Goal: Task Accomplishment & Management: Manage account settings

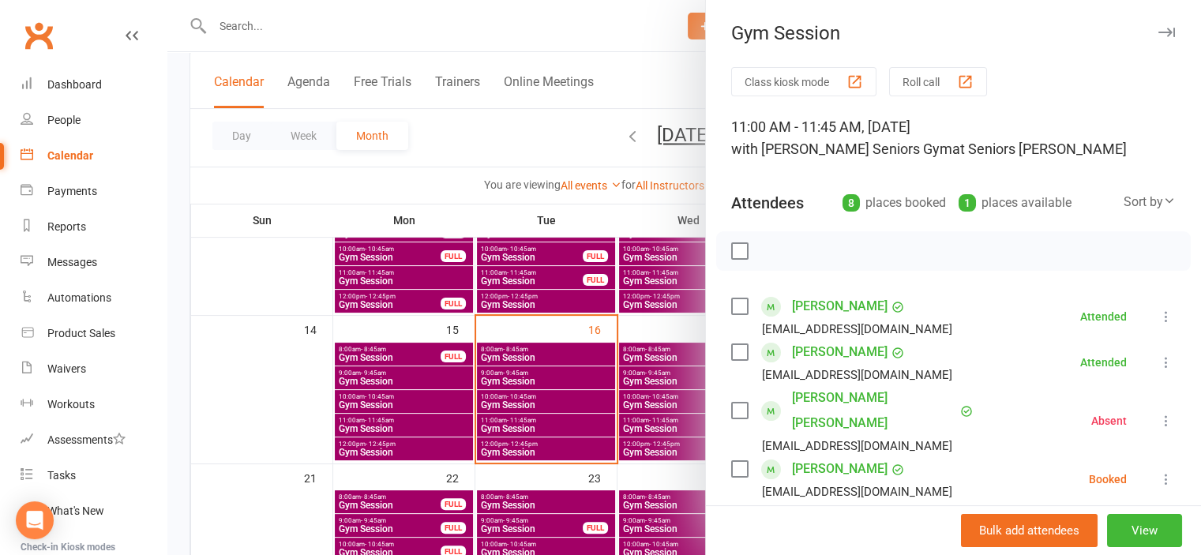
scroll to position [237, 0]
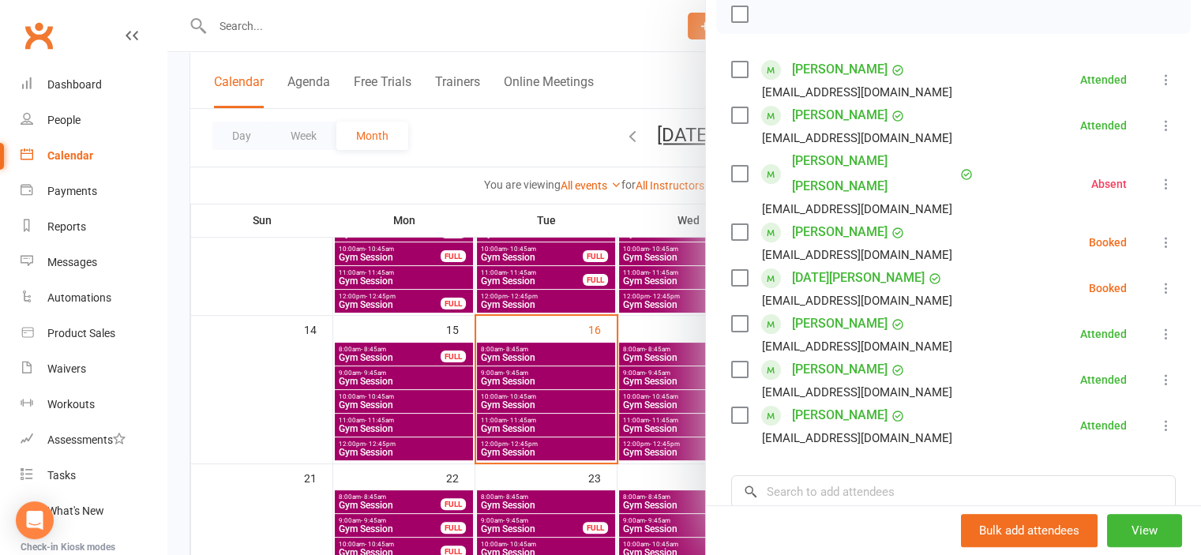
click at [1157, 279] on button at bounding box center [1166, 288] width 19 height 19
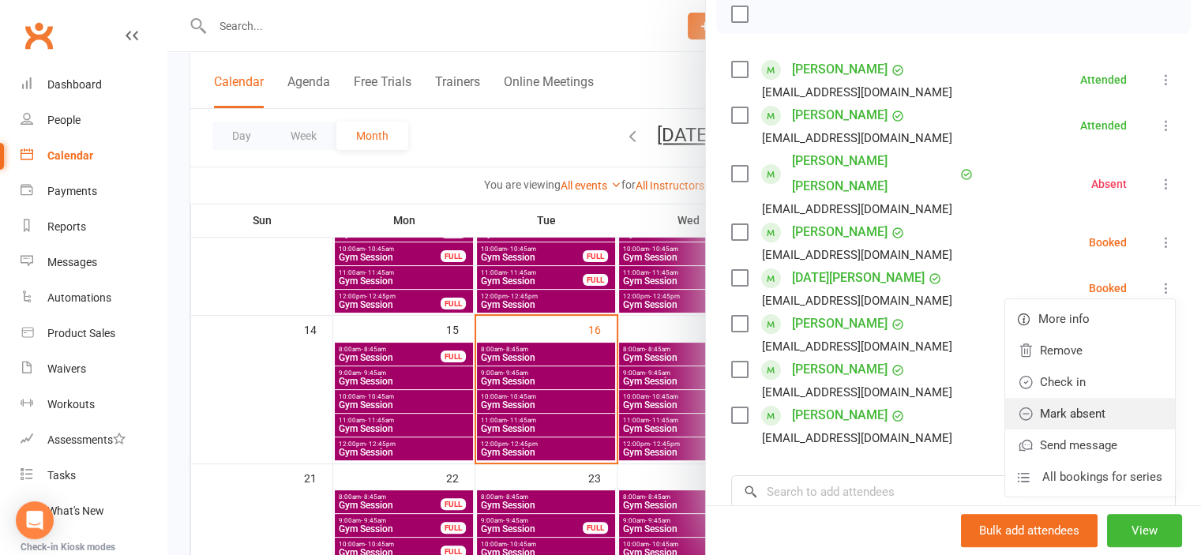
click at [1083, 398] on link "Mark absent" at bounding box center [1090, 414] width 170 height 32
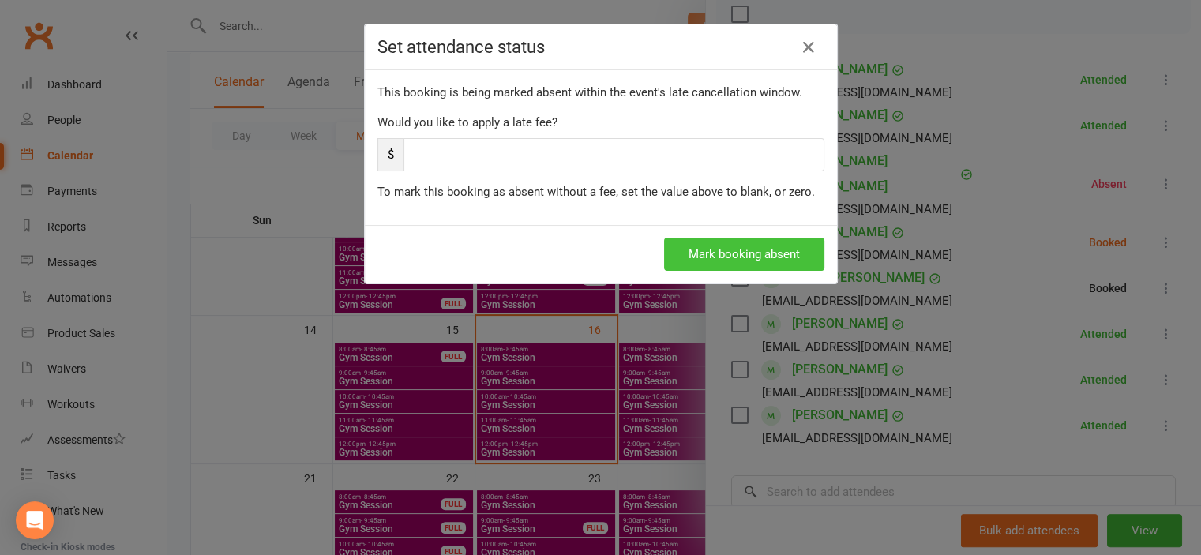
drag, startPoint x: 719, startPoint y: 255, endPoint x: 802, endPoint y: 231, distance: 86.2
click at [723, 254] on button "Mark booking absent" at bounding box center [744, 254] width 160 height 33
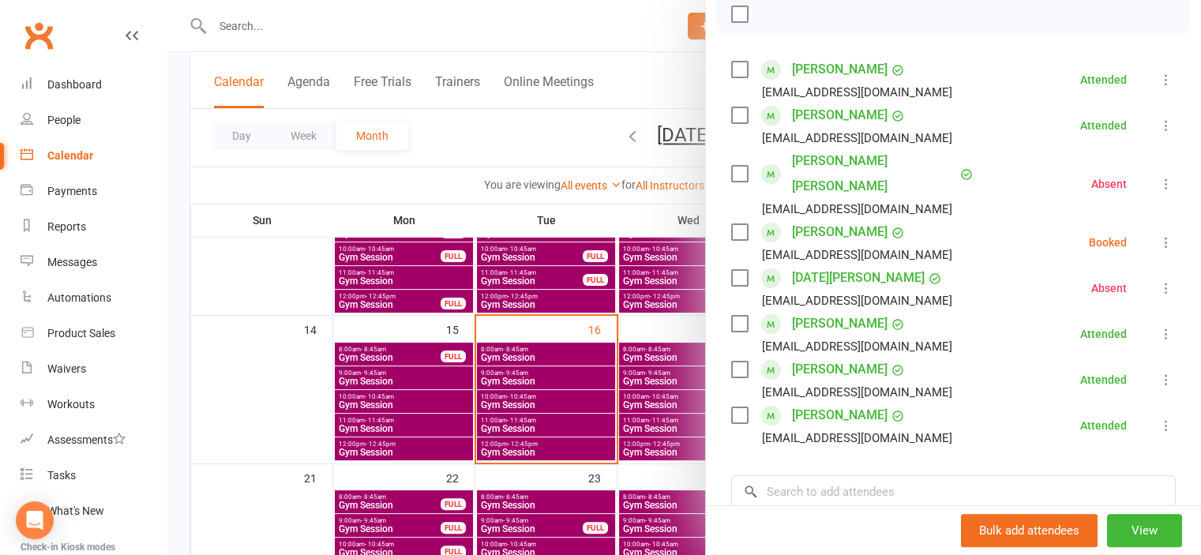
click at [1158, 234] on icon at bounding box center [1166, 242] width 16 height 16
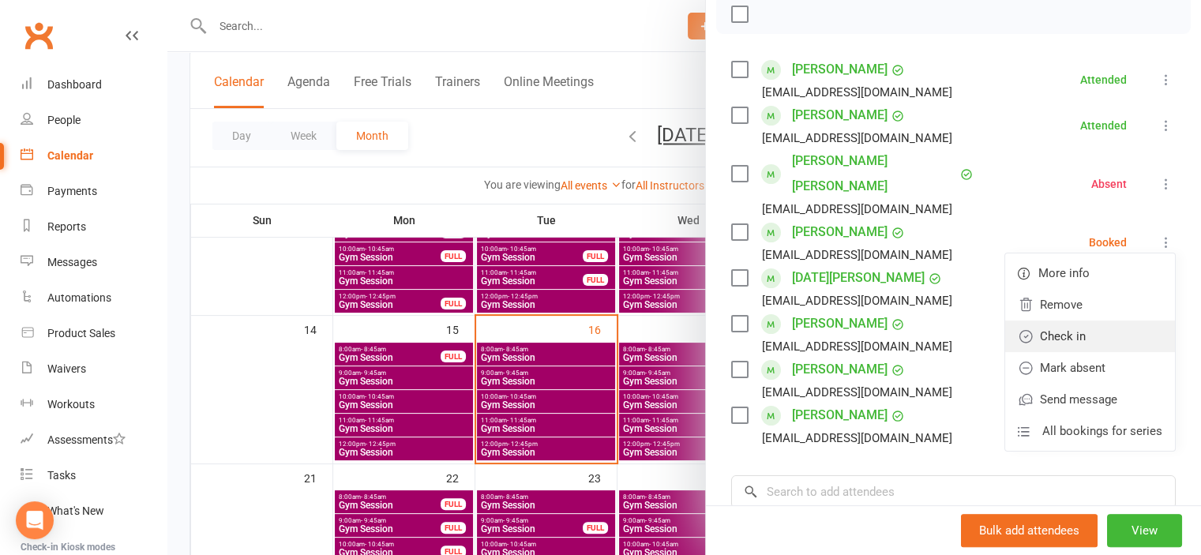
click at [1086, 321] on link "Check in" at bounding box center [1090, 337] width 170 height 32
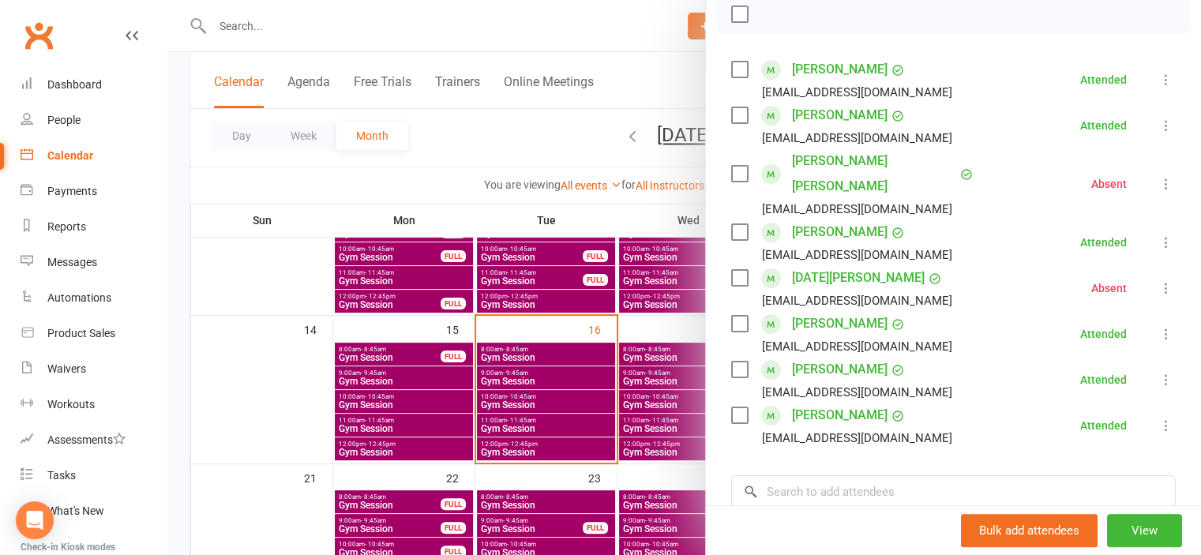
drag, startPoint x: 231, startPoint y: 398, endPoint x: 103, endPoint y: 34, distance: 386.0
click at [232, 372] on div at bounding box center [683, 277] width 1033 height 555
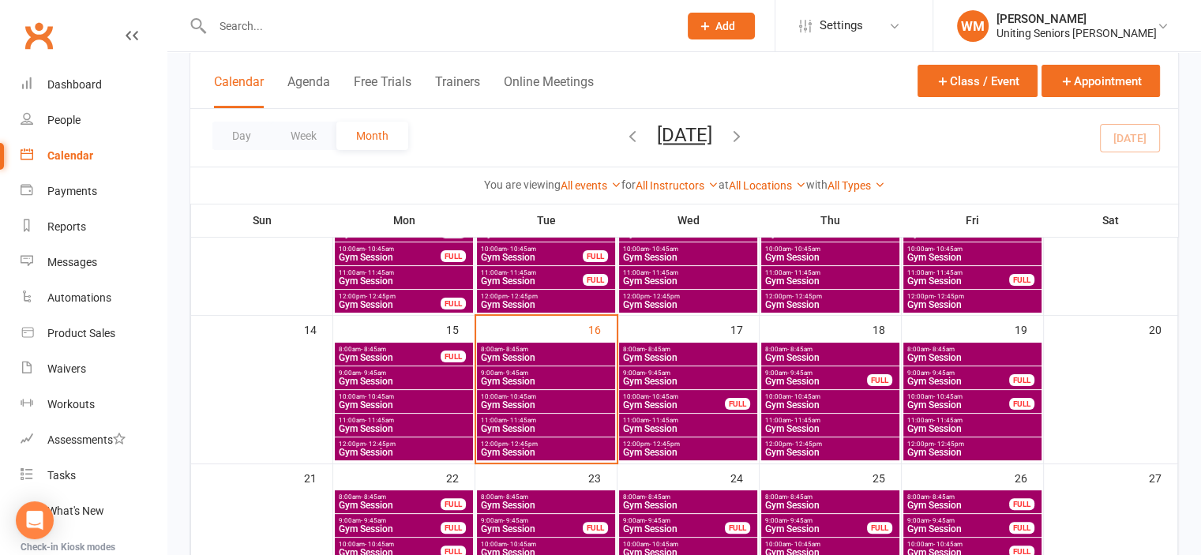
drag, startPoint x: 332, startPoint y: 38, endPoint x: 340, endPoint y: 31, distance: 10.6
click at [332, 39] on div at bounding box center [428, 25] width 478 height 51
click at [340, 31] on input "text" at bounding box center [437, 26] width 459 height 22
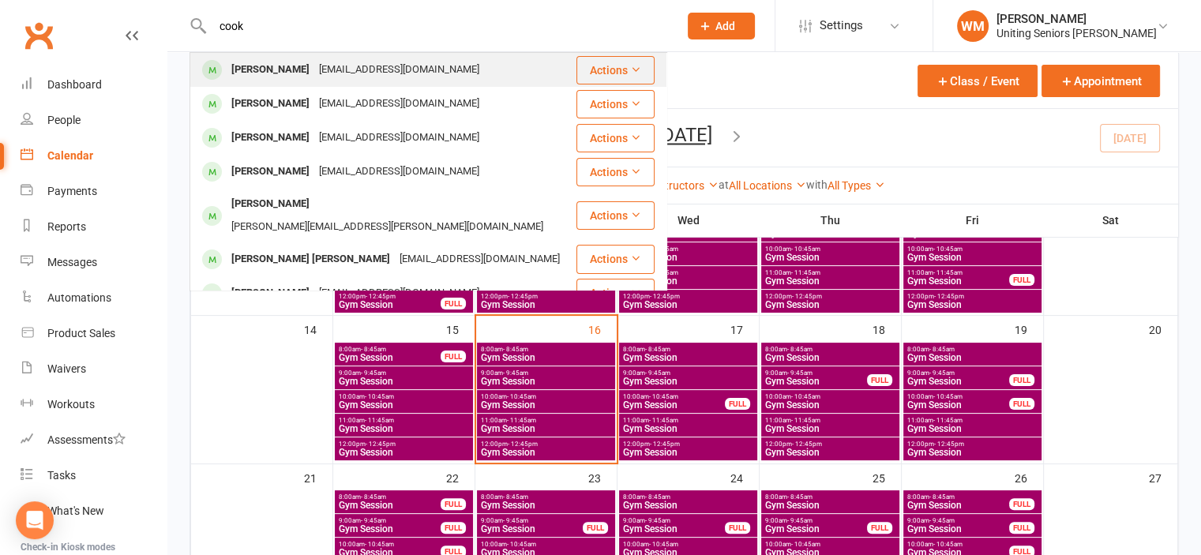
type input "cook"
click at [333, 66] on div "[EMAIL_ADDRESS][DOMAIN_NAME]" at bounding box center [399, 69] width 170 height 23
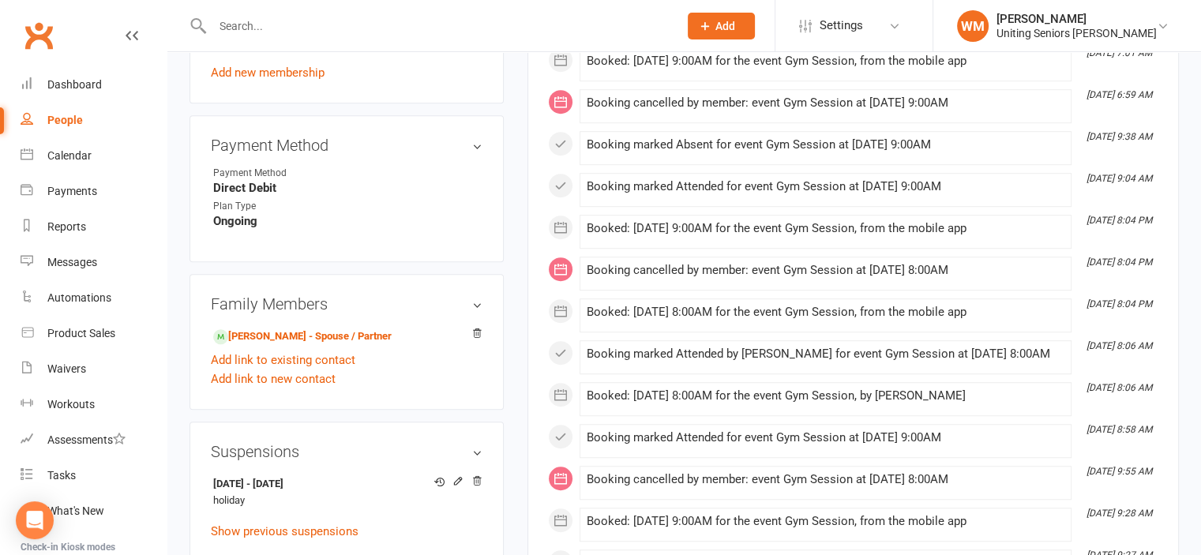
scroll to position [1026, 0]
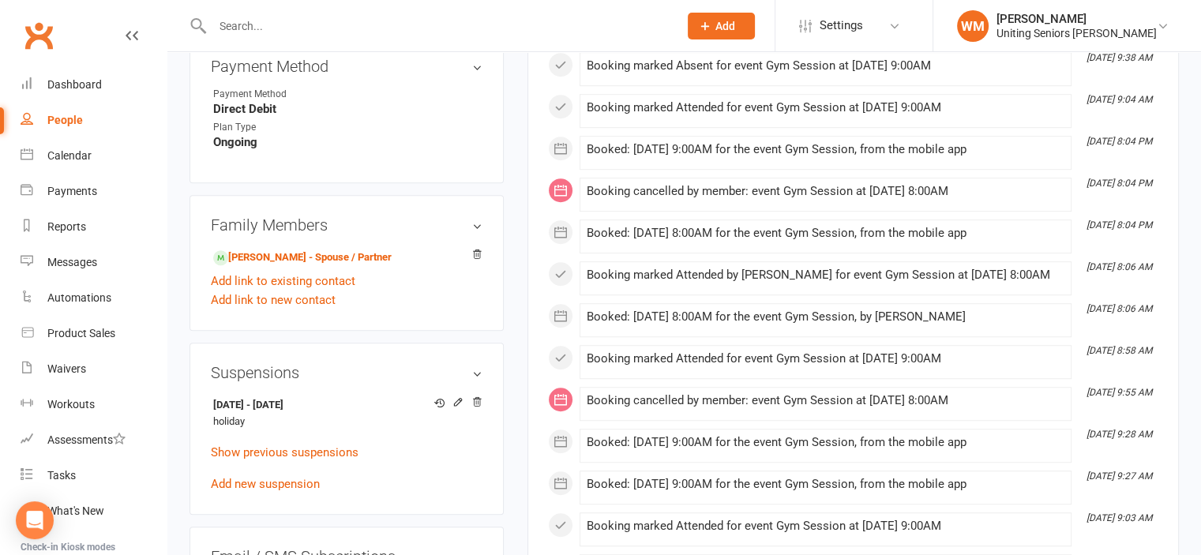
click at [315, 26] on input "text" at bounding box center [437, 26] width 459 height 22
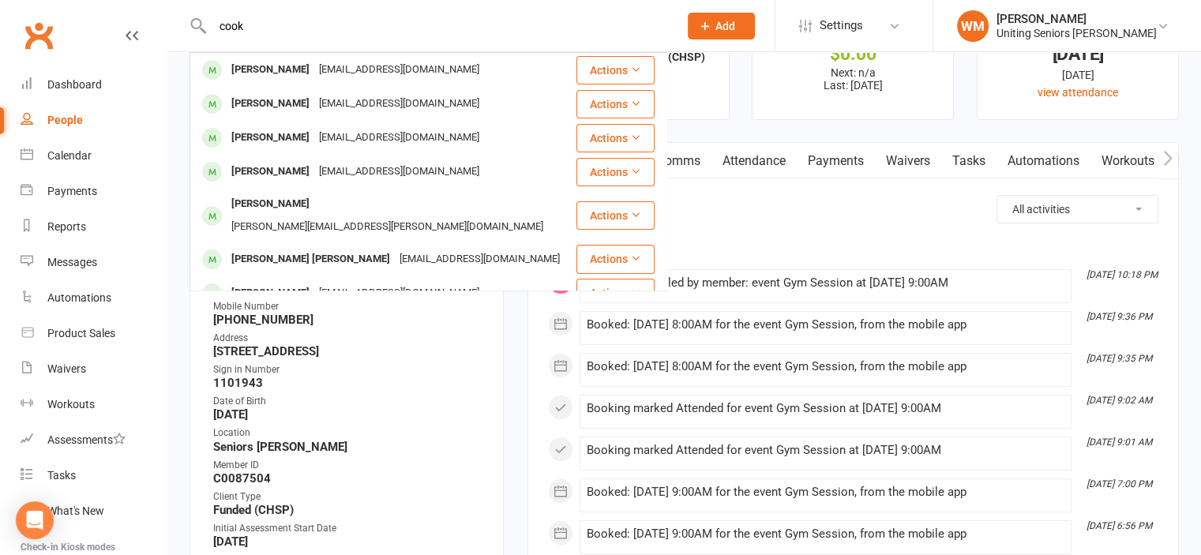
scroll to position [0, 0]
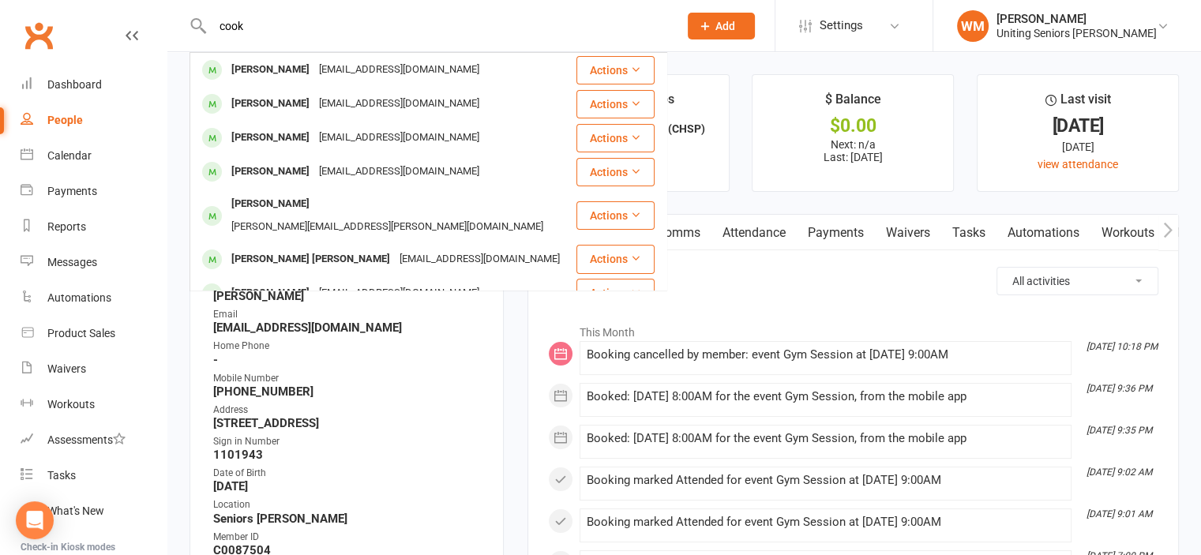
type input "cook"
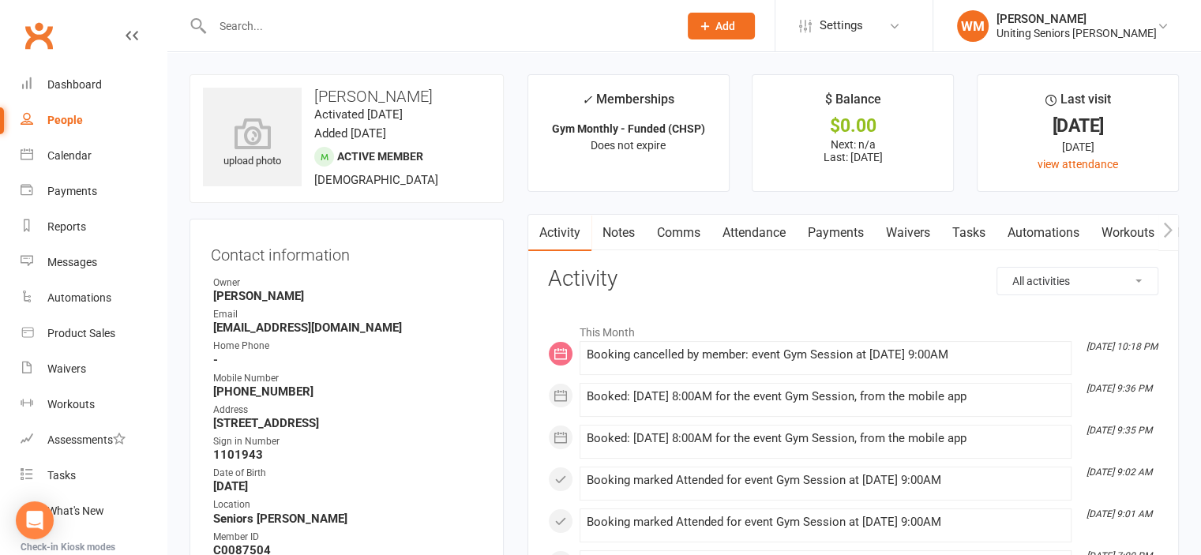
click at [322, 25] on input "text" at bounding box center [437, 26] width 459 height 22
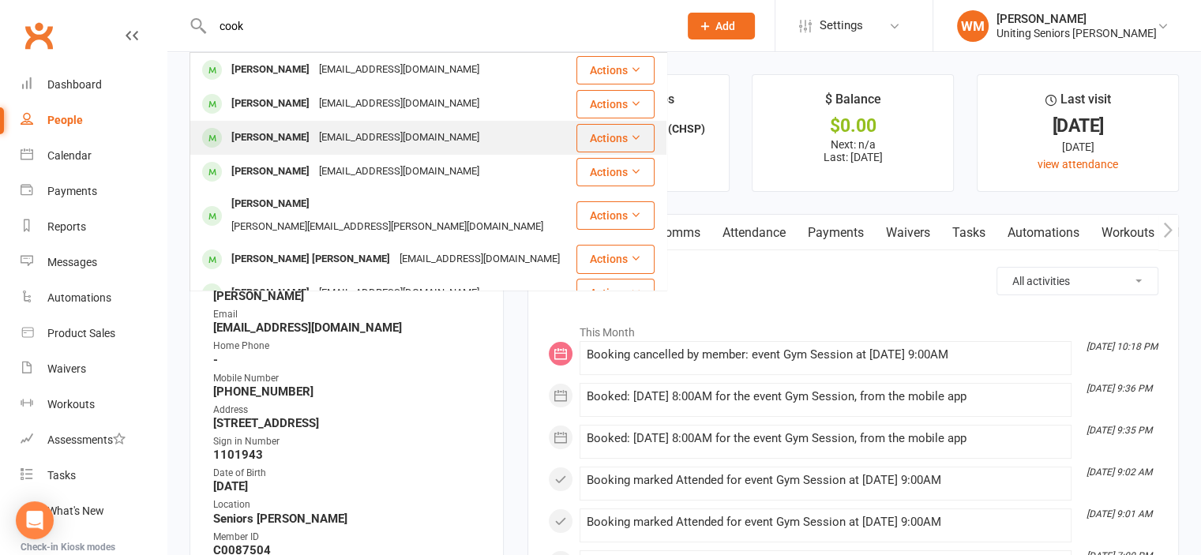
type input "cook"
click at [354, 132] on div "[EMAIL_ADDRESS][DOMAIN_NAME]" at bounding box center [399, 137] width 170 height 23
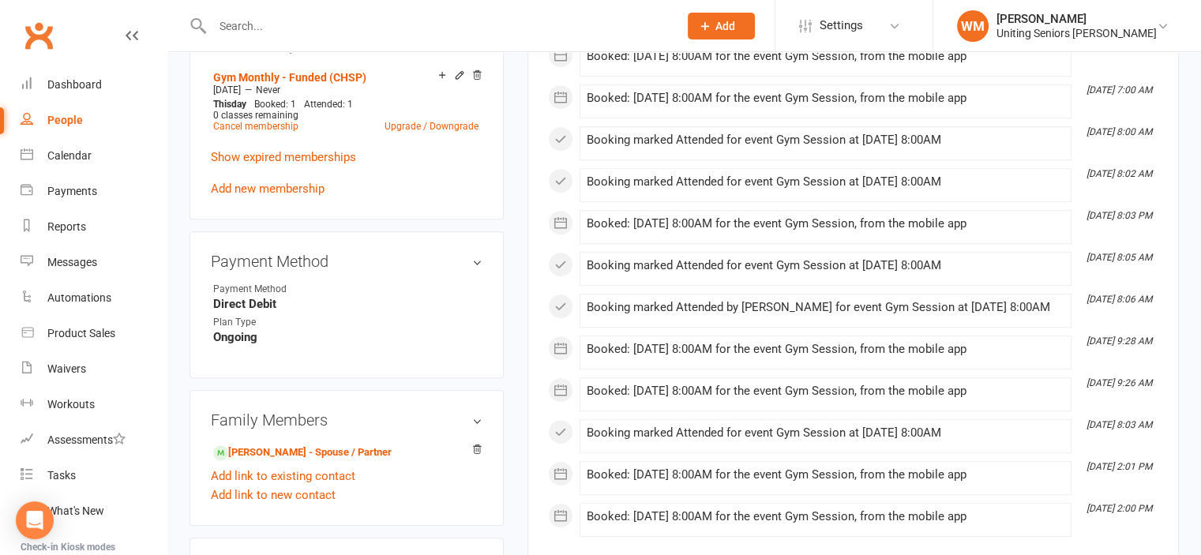
scroll to position [1026, 0]
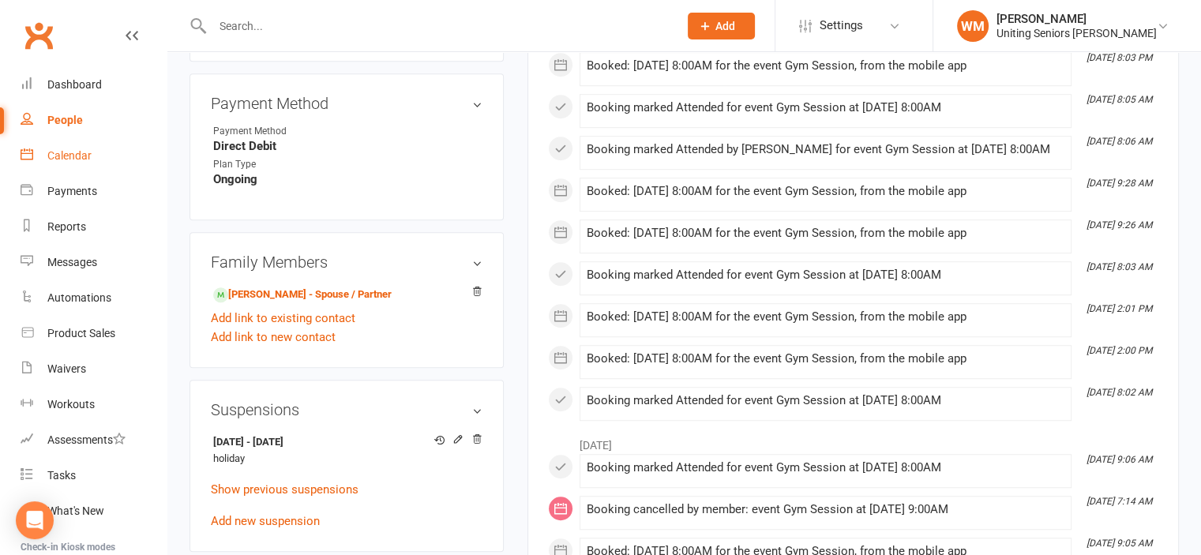
click at [54, 148] on link "Calendar" at bounding box center [94, 156] width 146 height 36
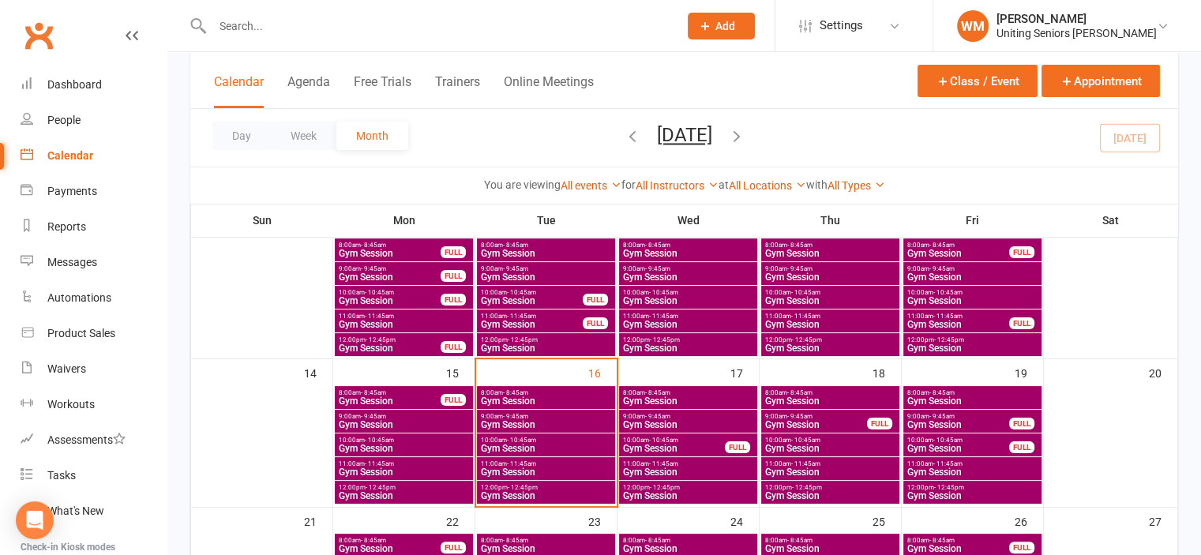
scroll to position [316, 0]
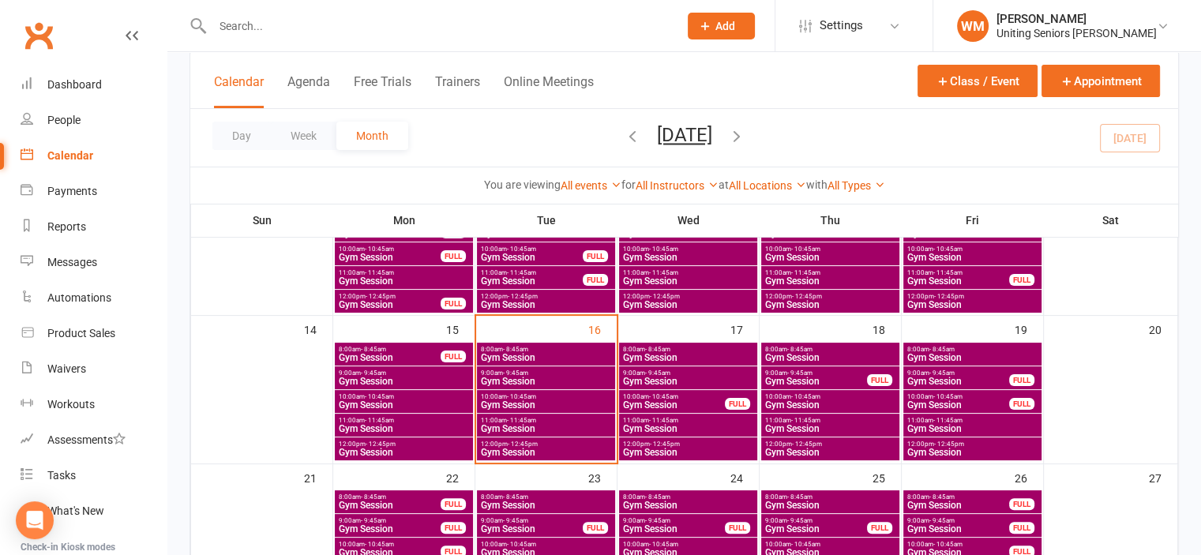
click at [504, 448] on span "Gym Session" at bounding box center [546, 452] width 132 height 9
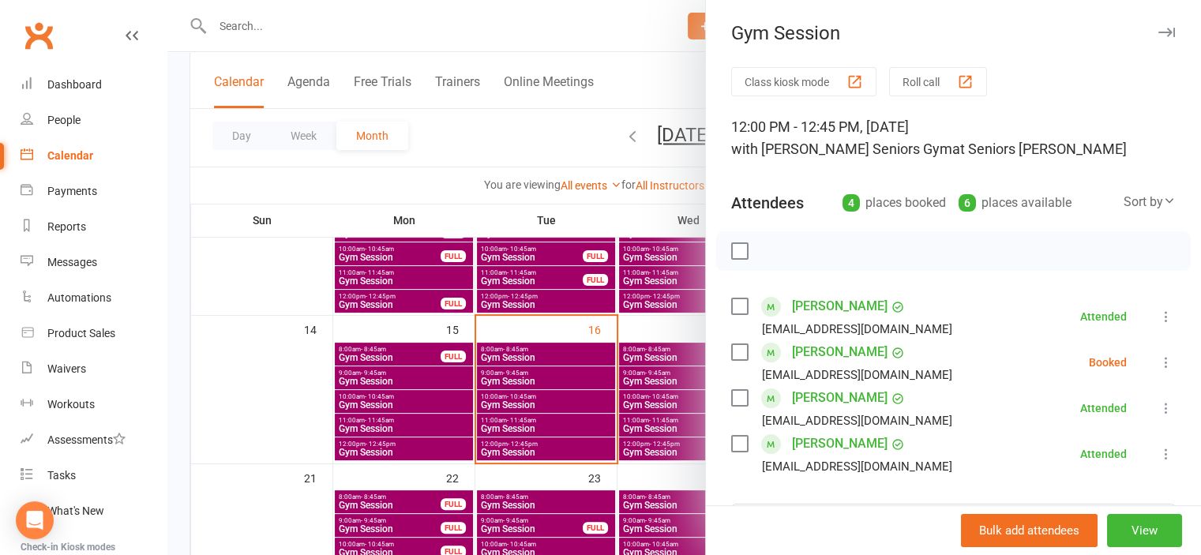
scroll to position [79, 0]
